Goal: Communication & Community: Answer question/provide support

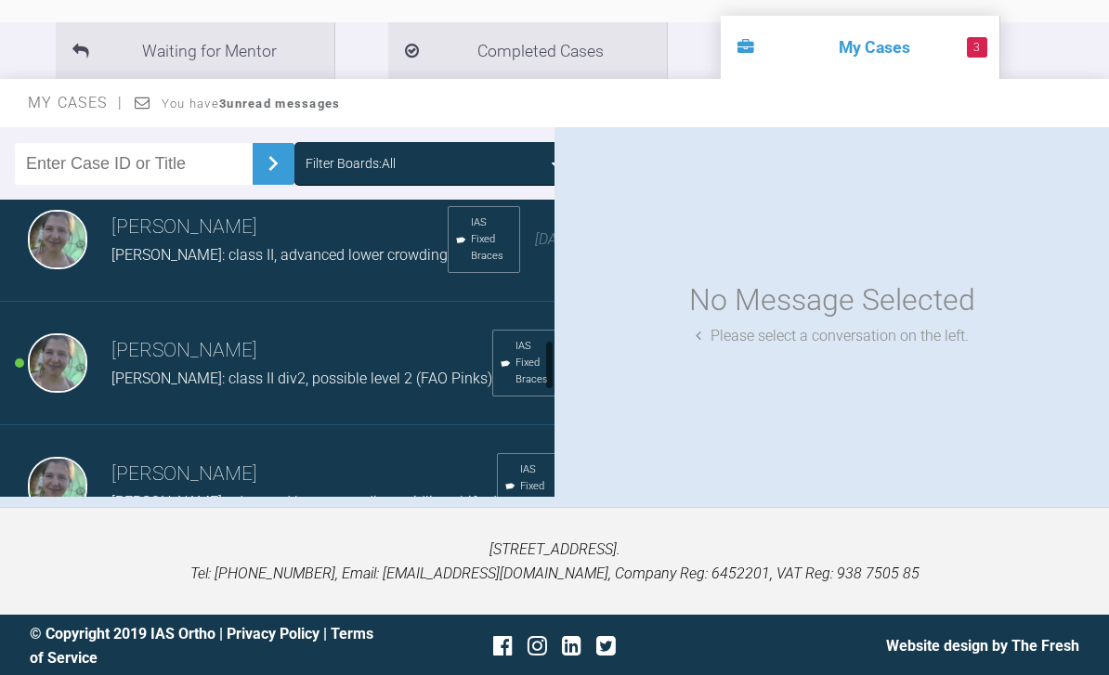
scroll to position [997, 0]
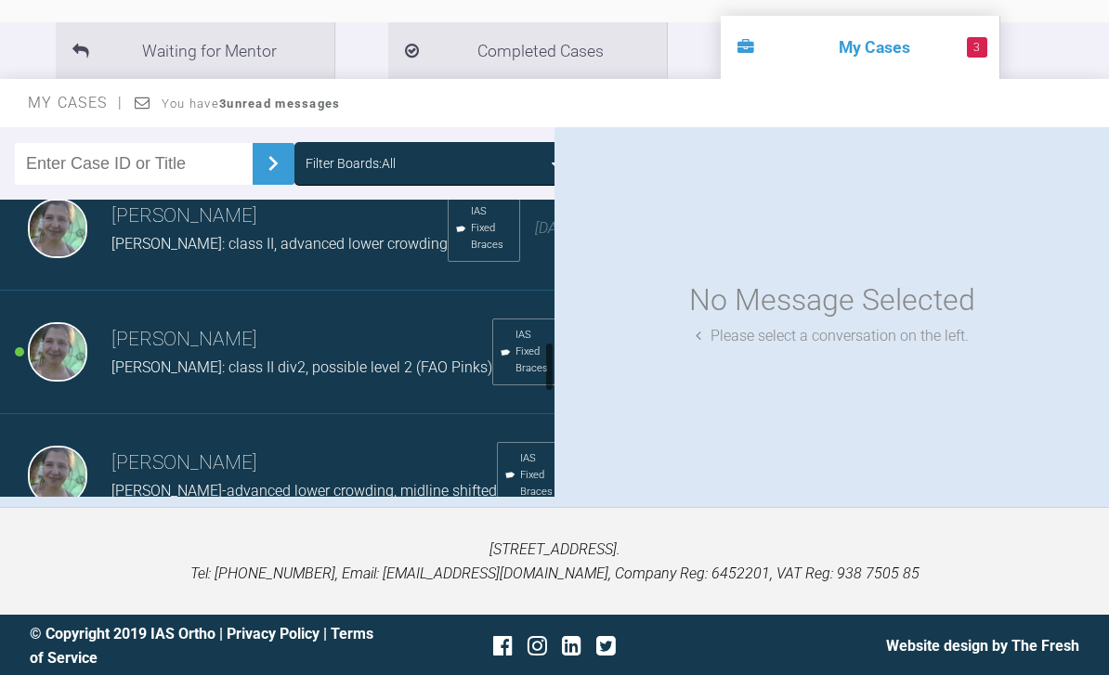
click at [138, 376] on span "[PERSON_NAME]: class II div2, possible level 2 (FAO Pinks)" at bounding box center [301, 367] width 381 height 18
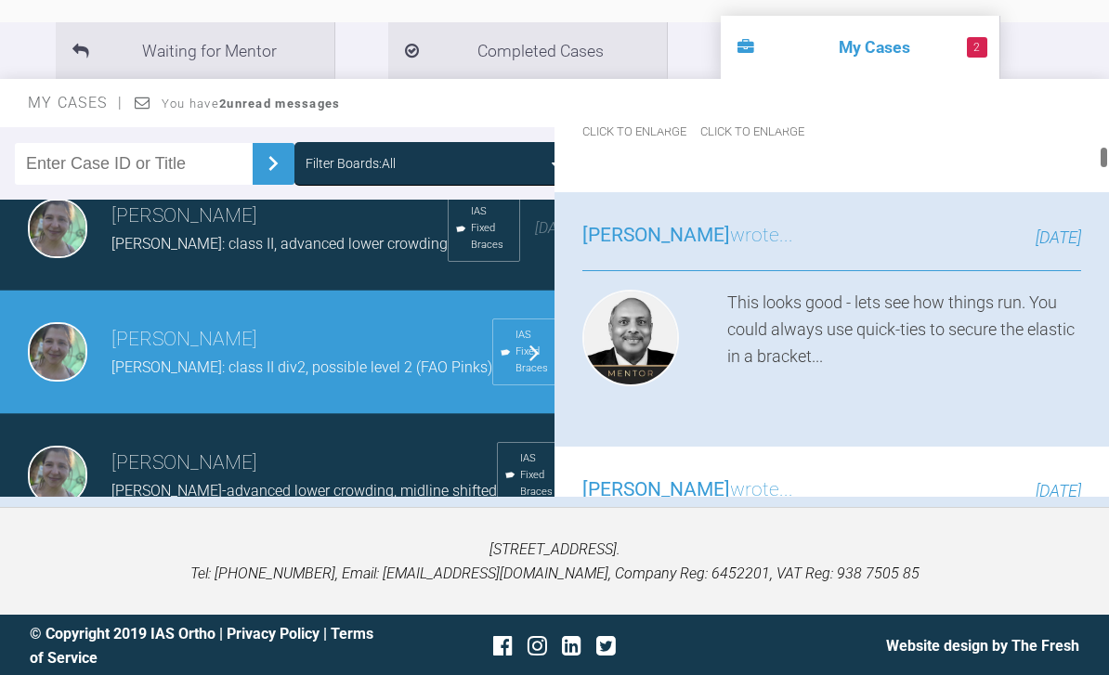
scroll to position [1117, 0]
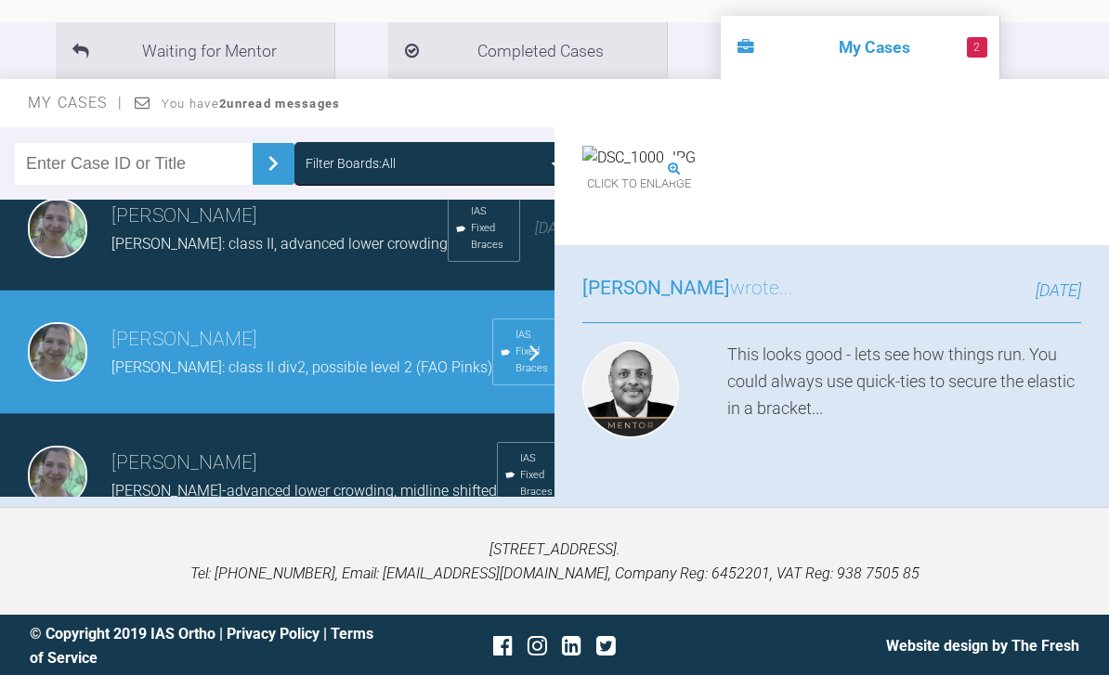
click at [949, 57] on div "Click to enlarge" at bounding box center [893, 31] width 113 height 52
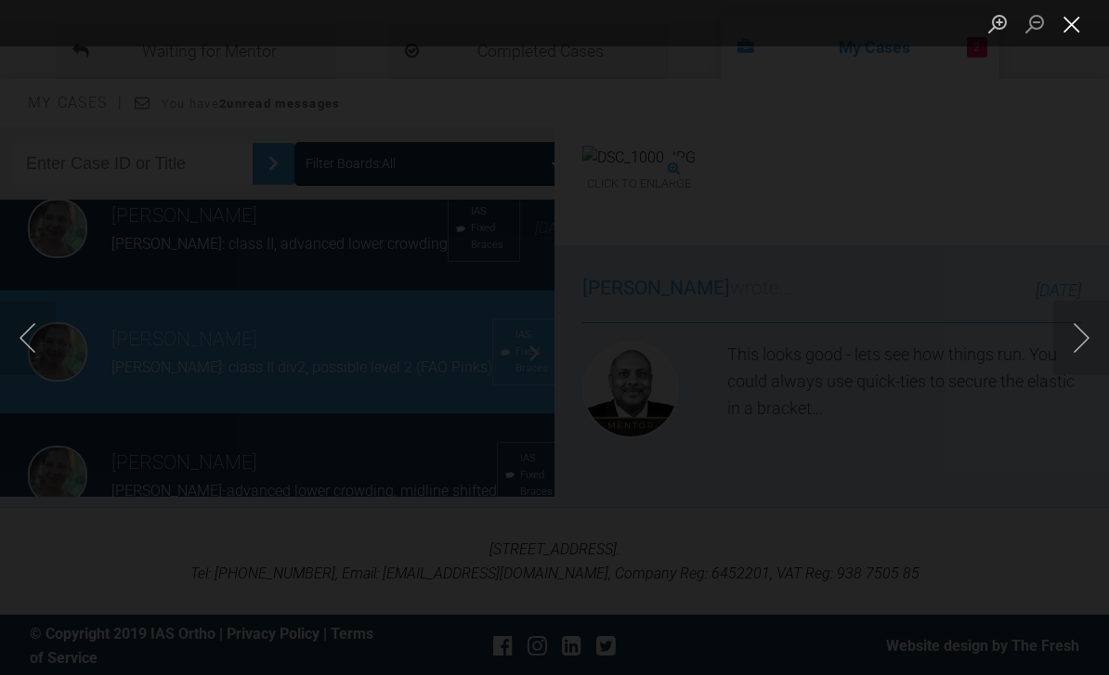
click at [1073, 25] on button "Close lightbox" at bounding box center [1071, 23] width 37 height 32
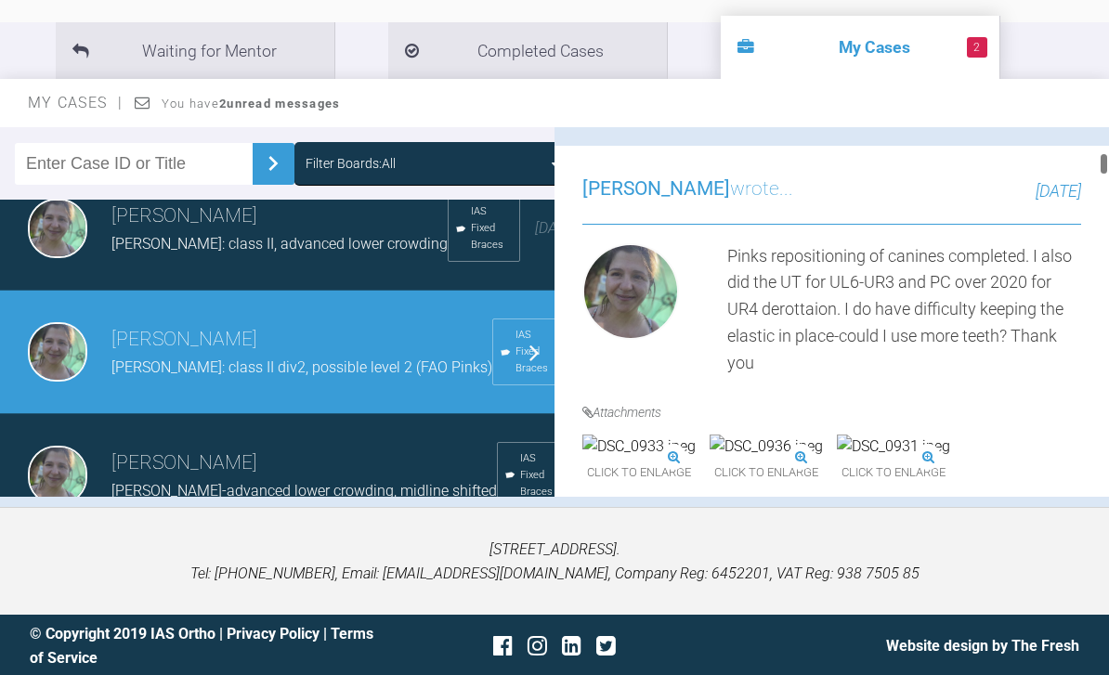
scroll to position [1467, 0]
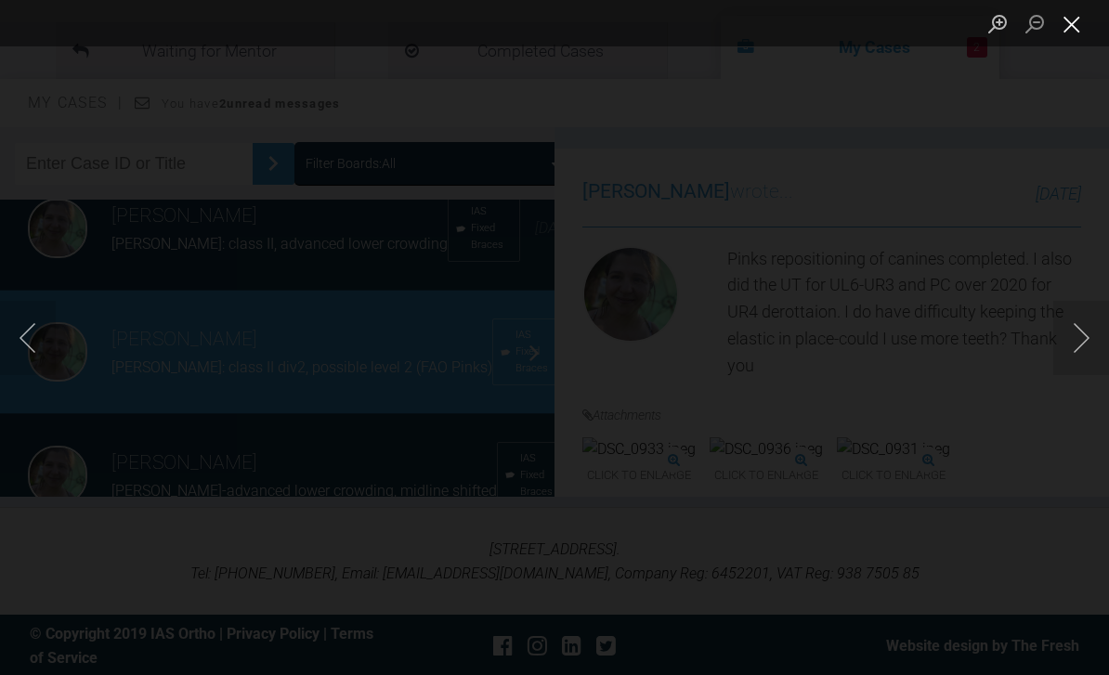
click at [1072, 29] on button "Close lightbox" at bounding box center [1071, 23] width 37 height 32
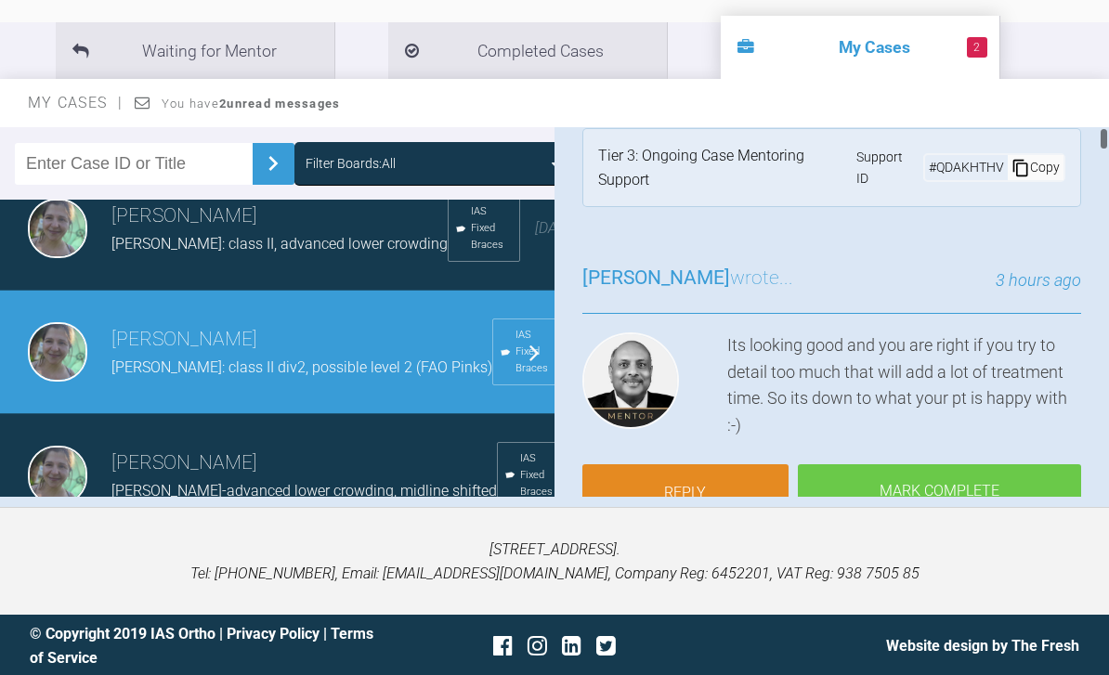
scroll to position [28, 0]
click at [716, 487] on link "Reply" at bounding box center [685, 494] width 206 height 58
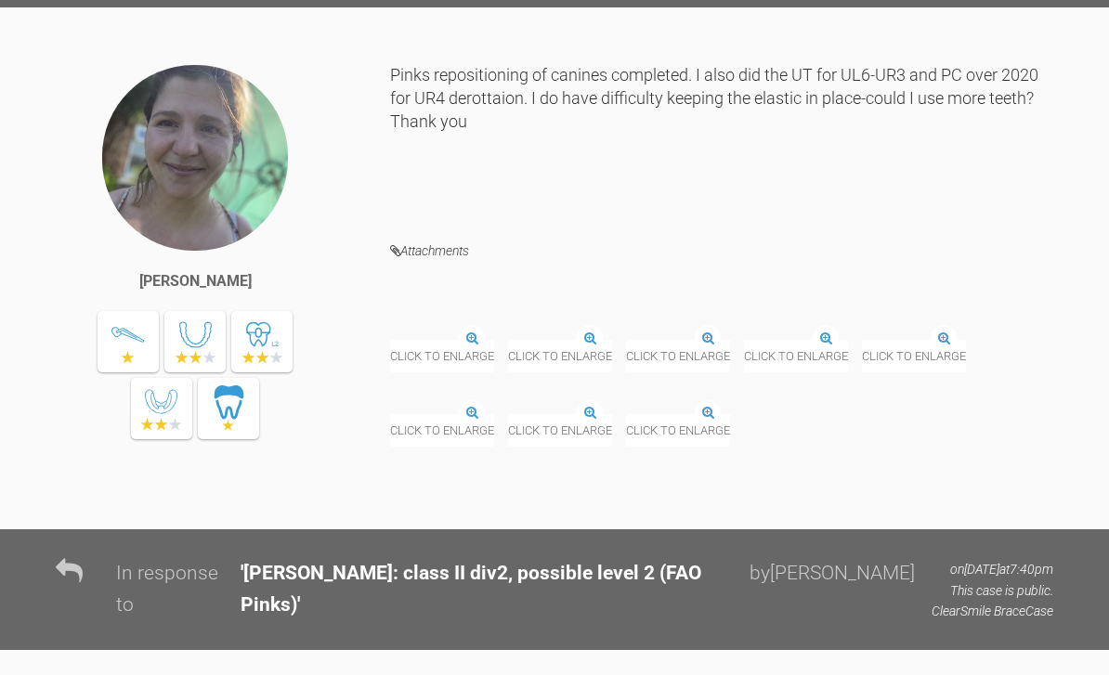
scroll to position [34730, 0]
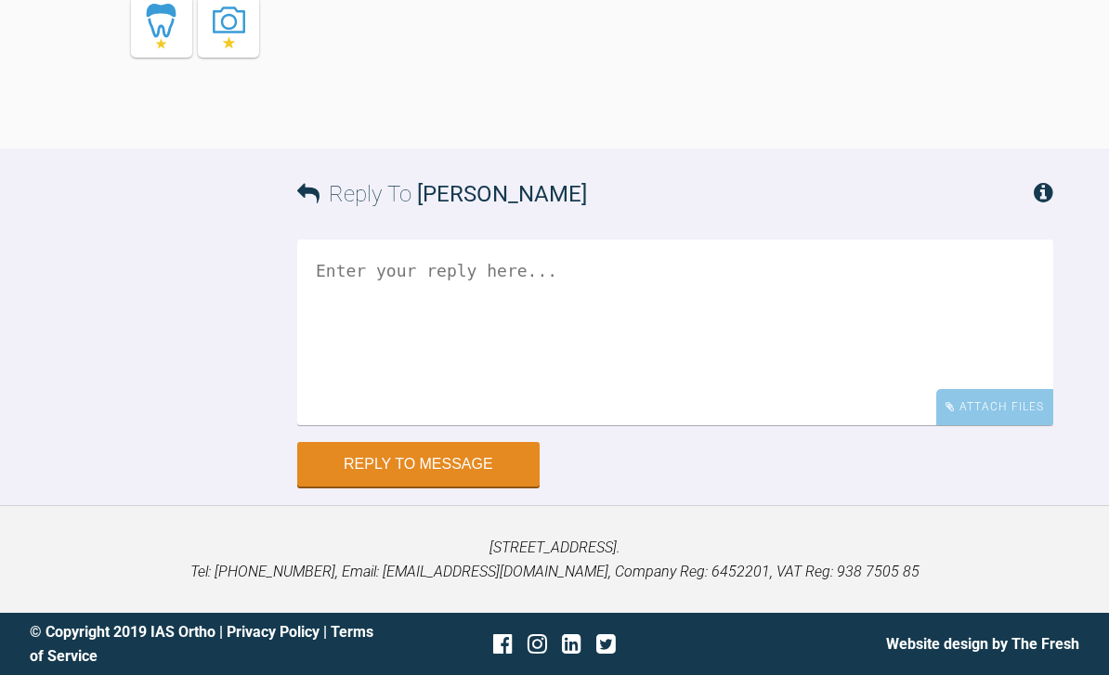
click at [438, 348] on textarea at bounding box center [675, 333] width 756 height 186
click at [531, 331] on textarea "She is planning a cruise in beginning of January so is eager to take of" at bounding box center [675, 333] width 756 height 186
click at [770, 331] on textarea "She is planning a cruise in January so is eager to take of" at bounding box center [675, 333] width 756 height 186
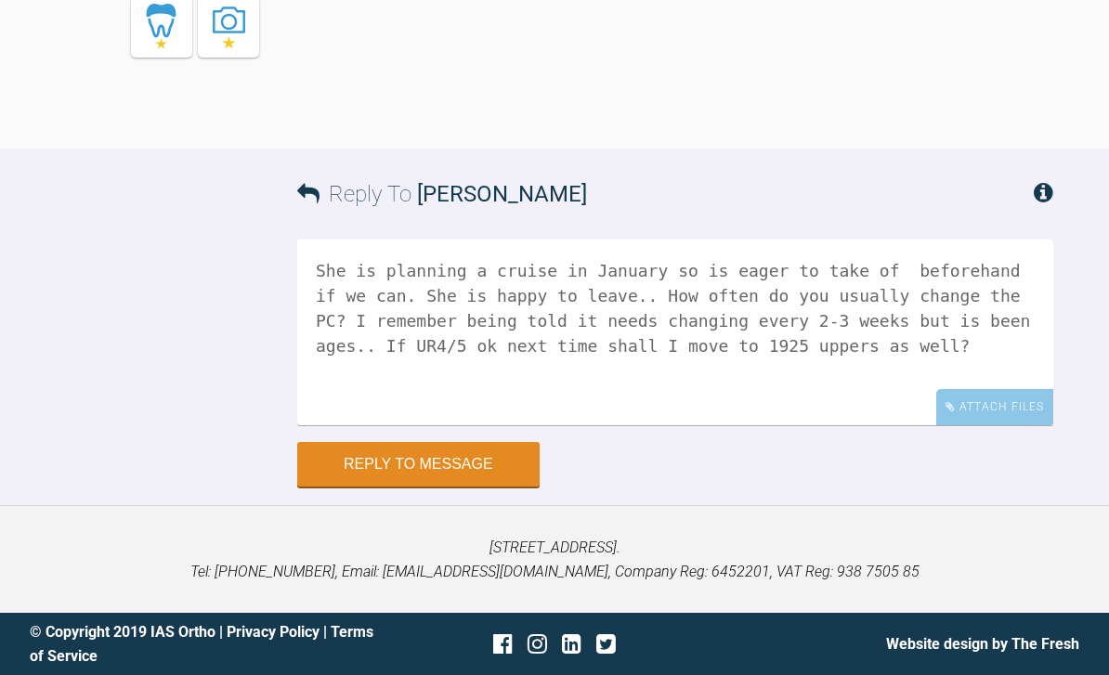
click at [728, 333] on textarea "She is planning a cruise in January so is eager to take of beforehand if we can…" at bounding box center [675, 333] width 756 height 186
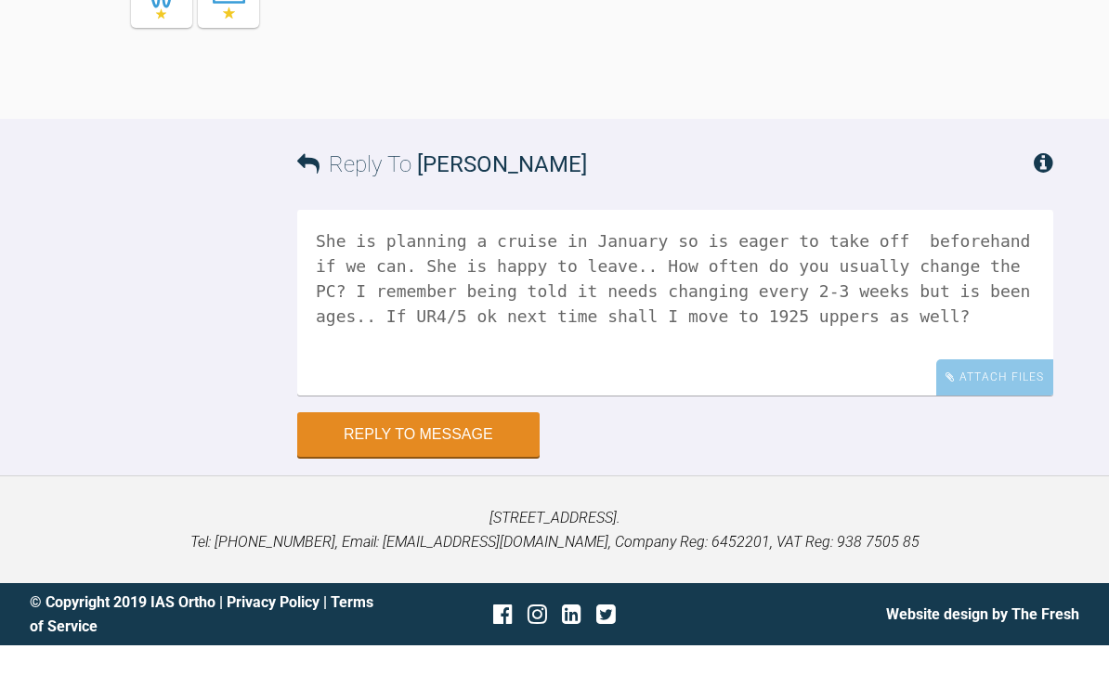
click at [976, 359] on textarea "She is planning a cruise in January so is eager to take off beforehand if we ca…" at bounding box center [675, 333] width 756 height 186
type textarea "She is planning a cruise in January so is eager to take off beforehand if we ca…"
click at [453, 488] on button "Reply to Message" at bounding box center [418, 466] width 242 height 45
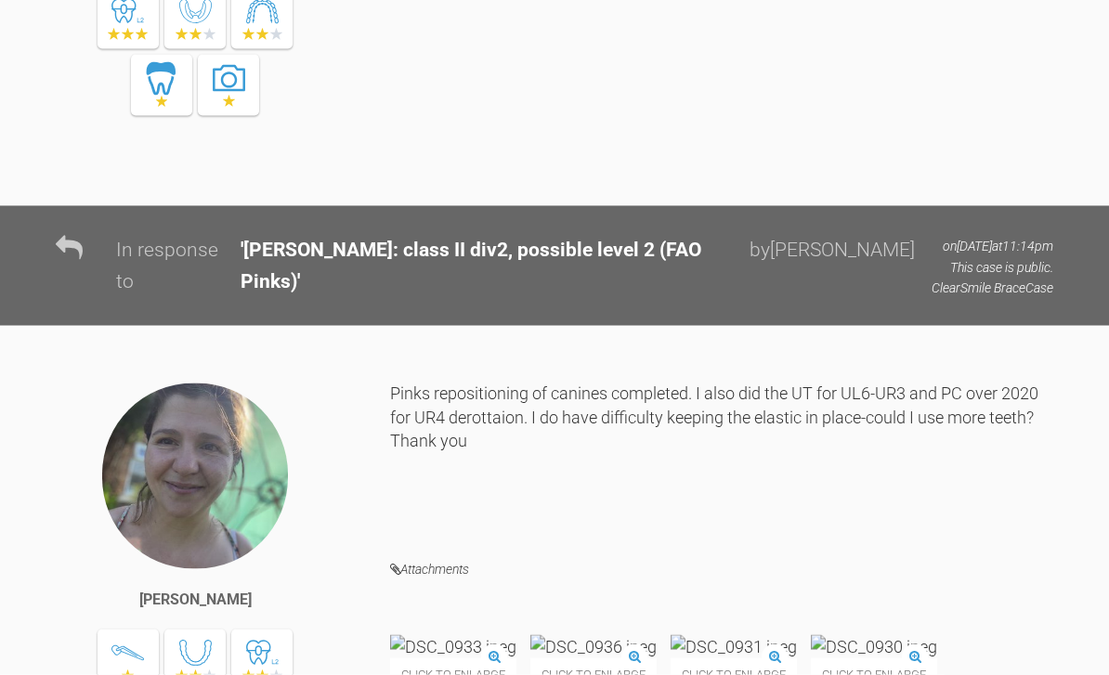
scroll to position [30030, 0]
